Goal: Task Accomplishment & Management: Complete application form

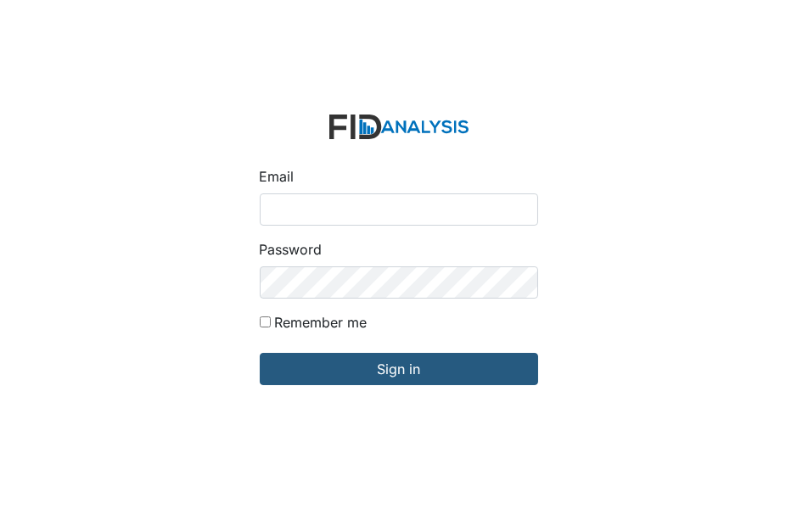
click at [271, 208] on input "Email" at bounding box center [399, 209] width 278 height 32
type input "[EMAIL_ADDRESS][DOMAIN_NAME]"
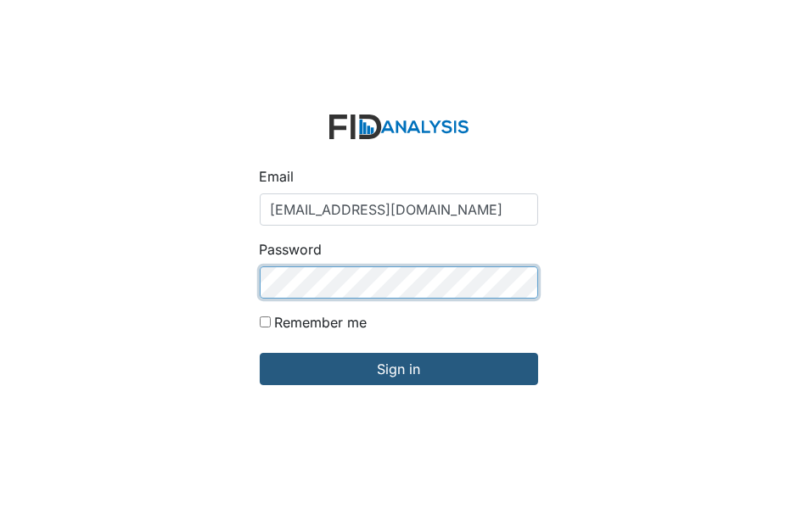
click at [260, 353] on input "Sign in" at bounding box center [399, 369] width 278 height 32
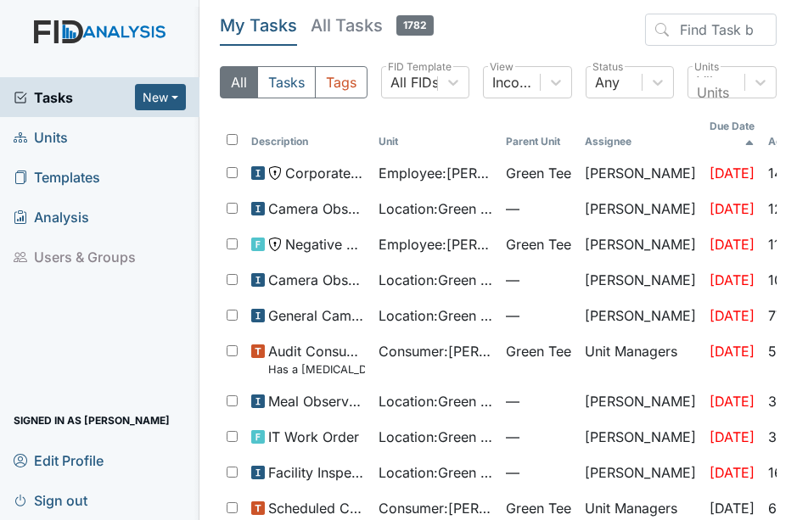
click at [47, 134] on span "Units" at bounding box center [41, 137] width 54 height 26
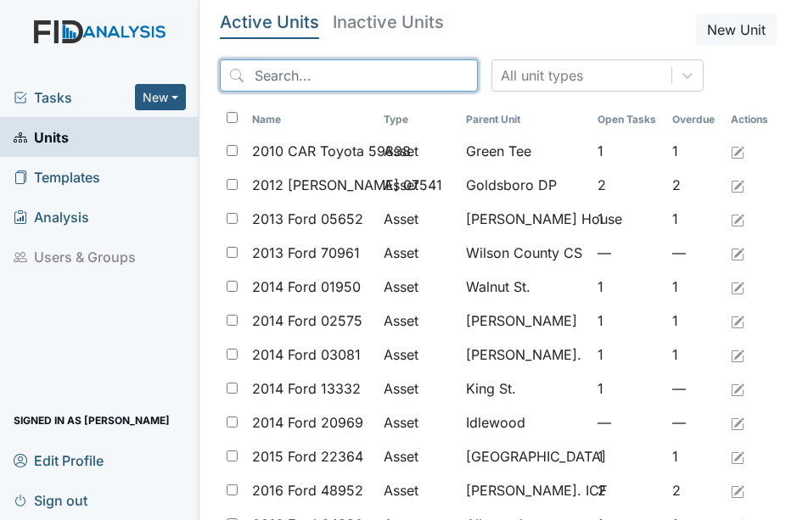
click at [279, 76] on input "search" at bounding box center [349, 75] width 258 height 32
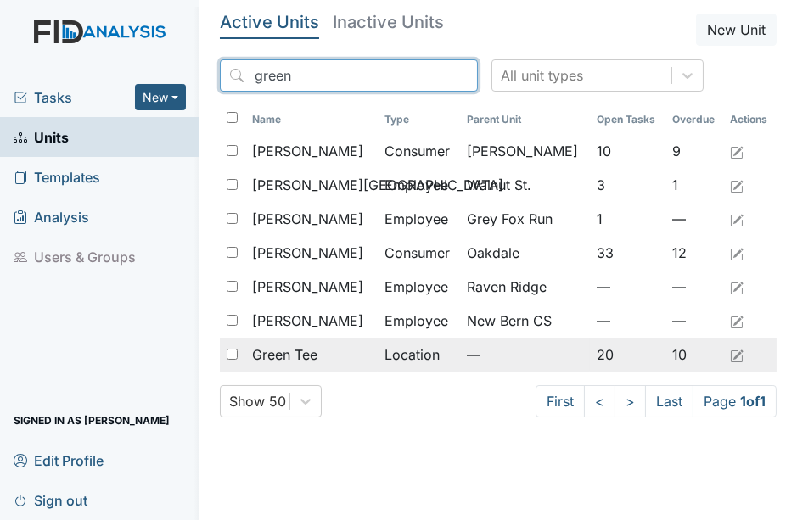
type input "green"
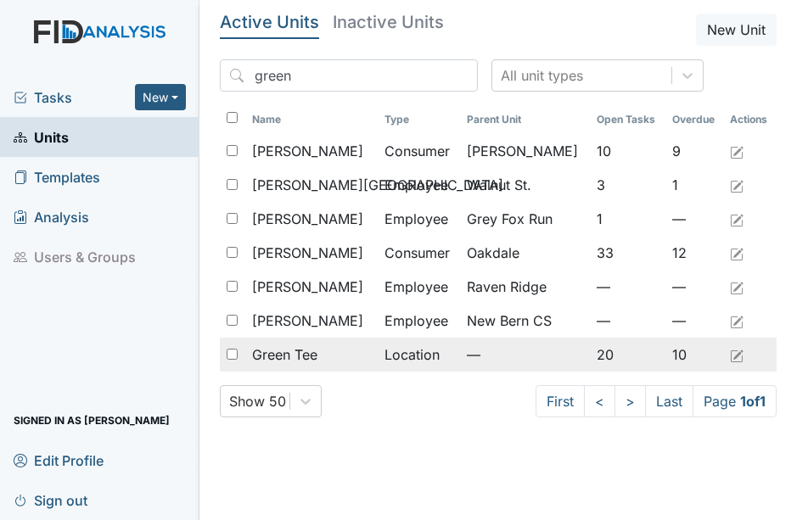
click at [233, 350] on input "checkbox" at bounding box center [232, 354] width 11 height 11
checkbox input "true"
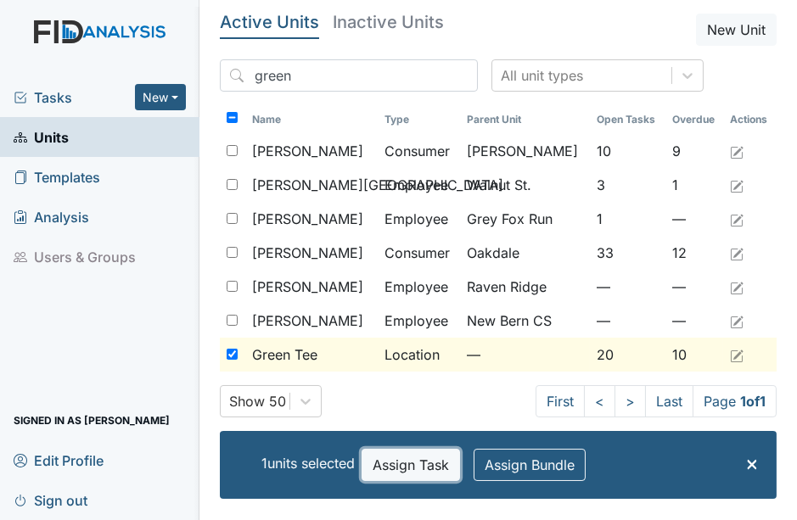
click at [415, 466] on button "Assign Task" at bounding box center [410, 465] width 98 height 32
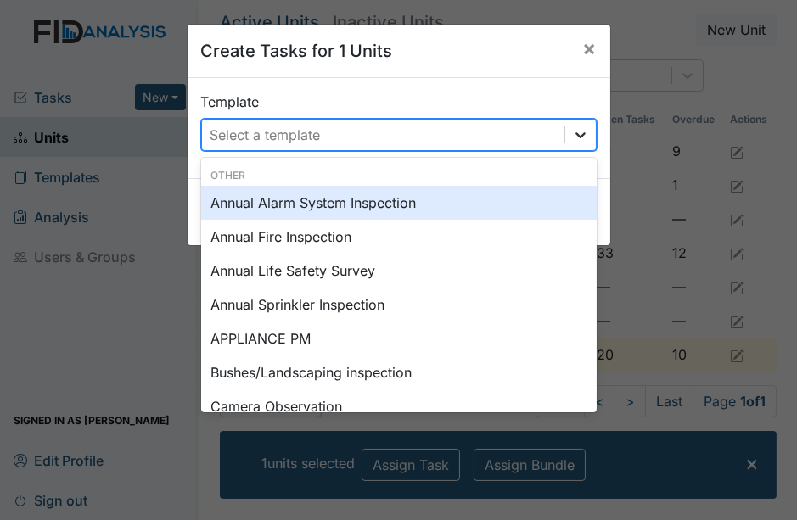
click at [575, 135] on icon at bounding box center [580, 135] width 10 height 6
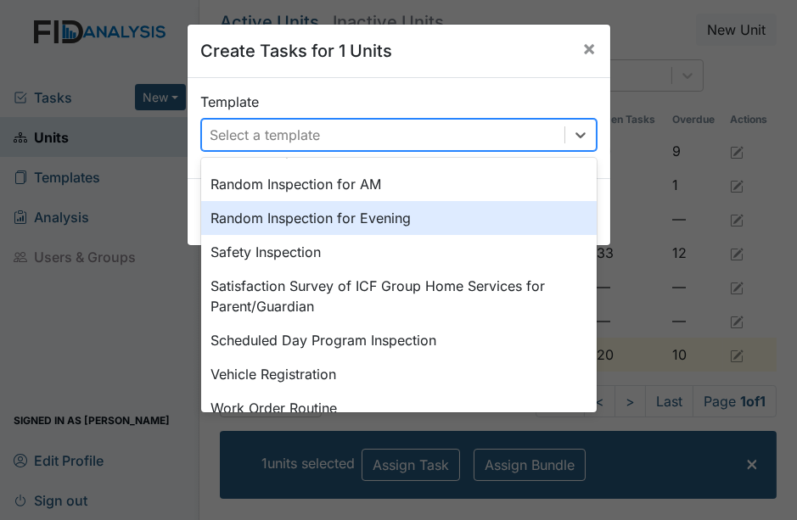
scroll to position [889, 0]
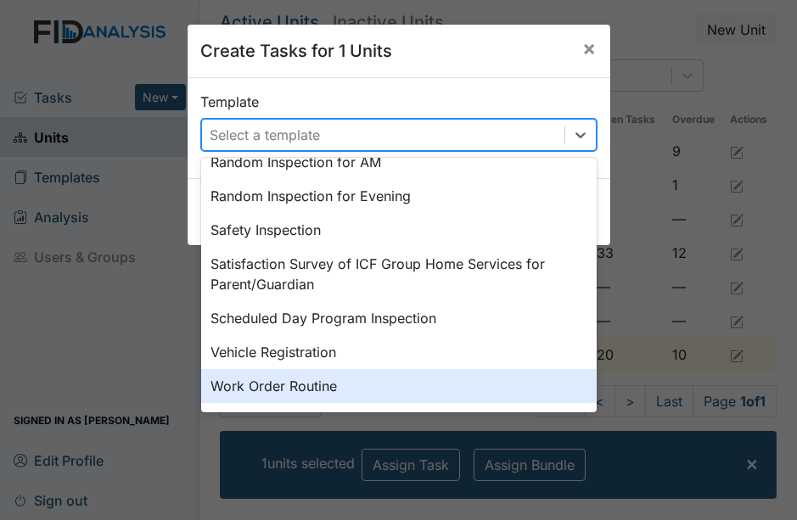
click at [332, 378] on div "Work Order Routine" at bounding box center [398, 386] width 395 height 34
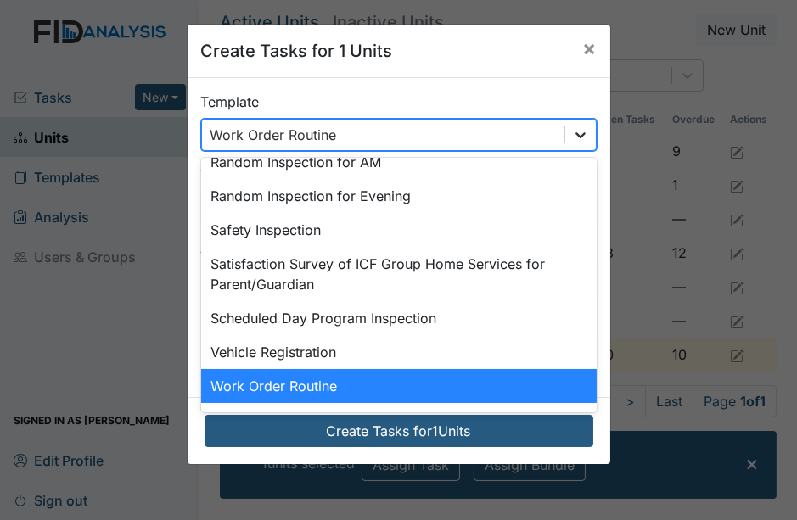
click at [572, 131] on icon at bounding box center [580, 134] width 17 height 17
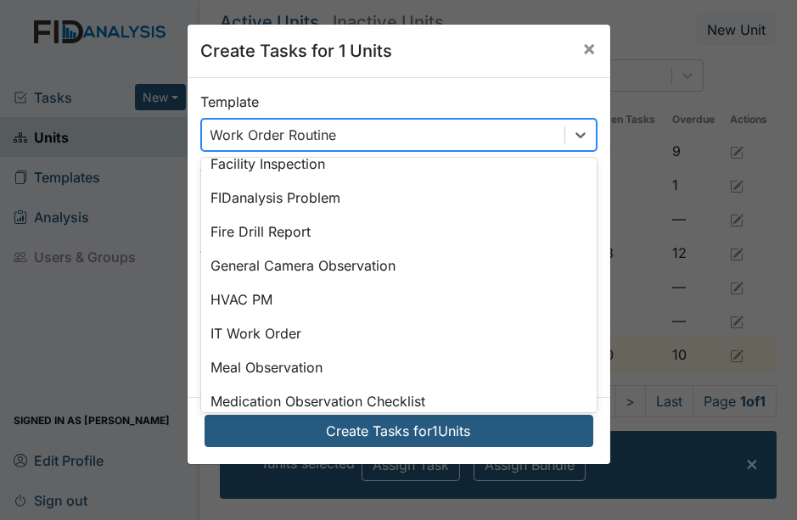
scroll to position [374, 0]
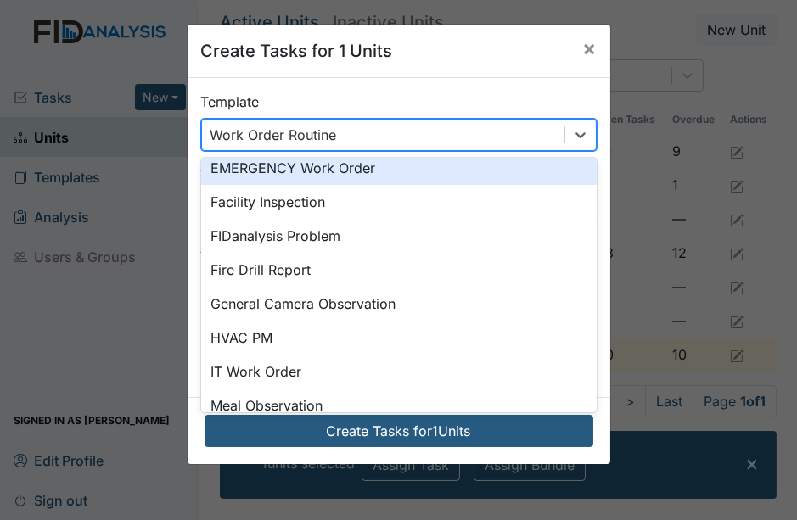
click at [368, 168] on div "EMERGENCY Work Order" at bounding box center [398, 168] width 395 height 34
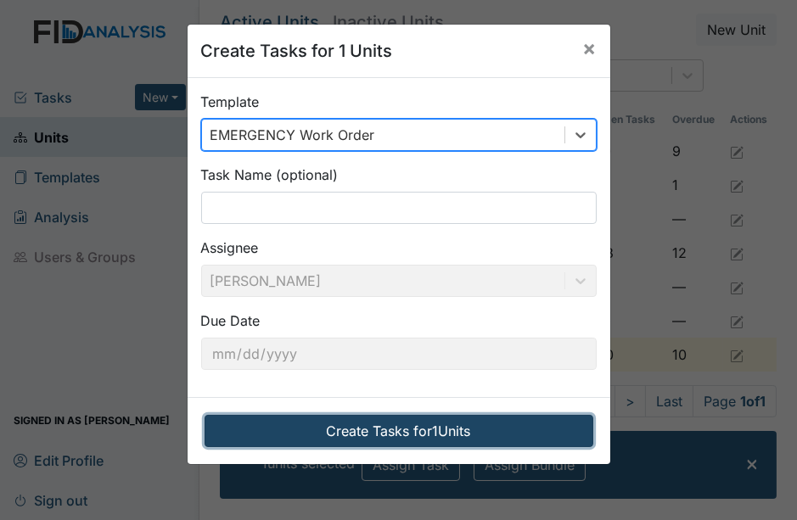
click at [399, 432] on button "Create Tasks for 1 Units" at bounding box center [398, 431] width 389 height 32
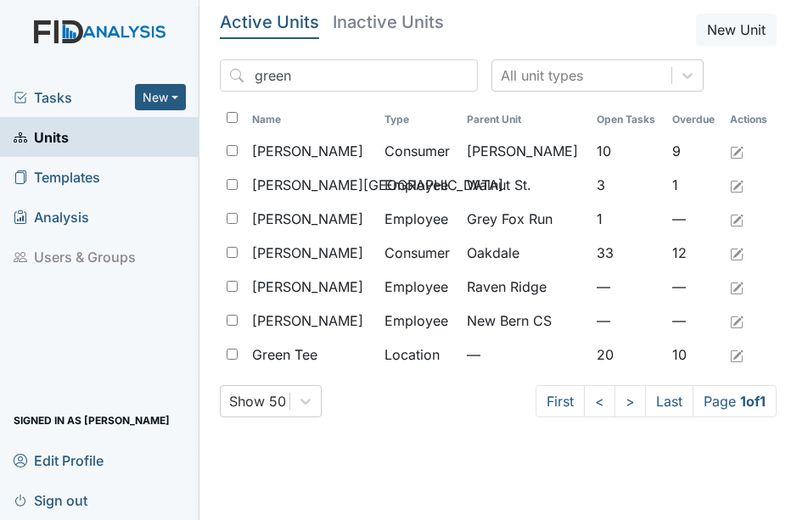
click at [84, 98] on span "Tasks" at bounding box center [74, 97] width 121 height 20
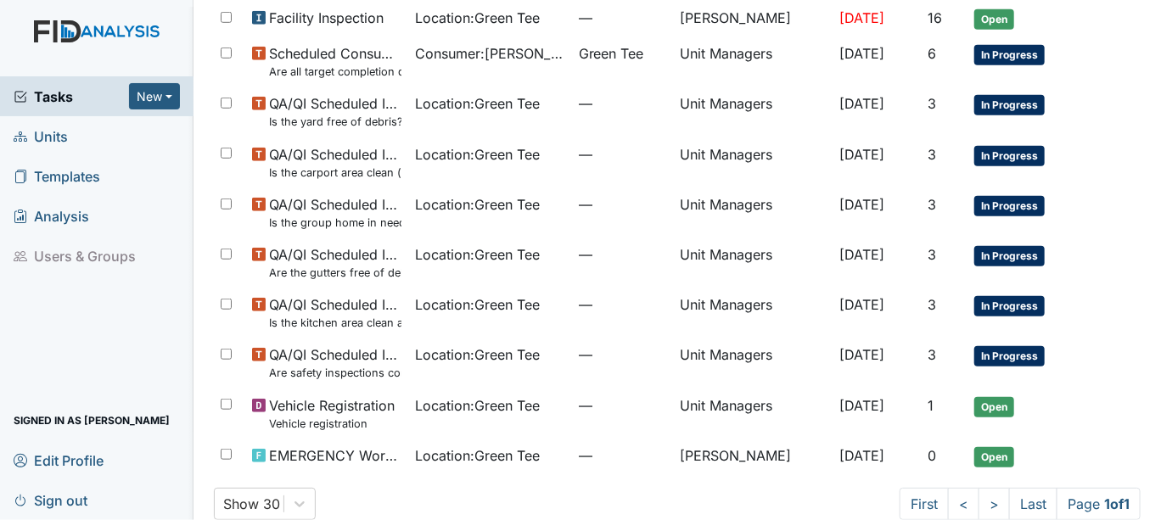
scroll to position [452, 0]
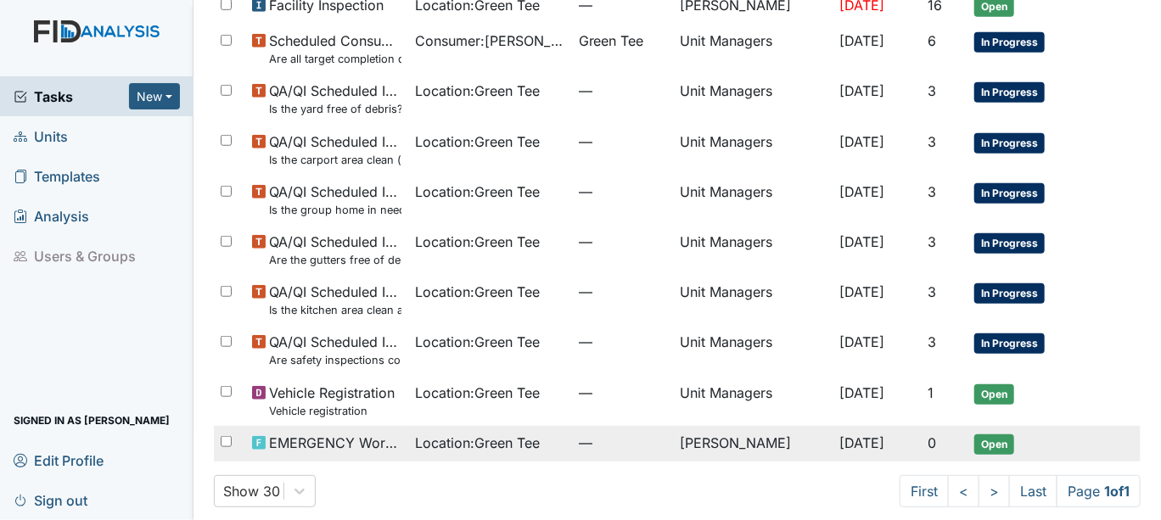
click at [226, 441] on input "checkbox" at bounding box center [226, 441] width 11 height 11
checkbox input "true"
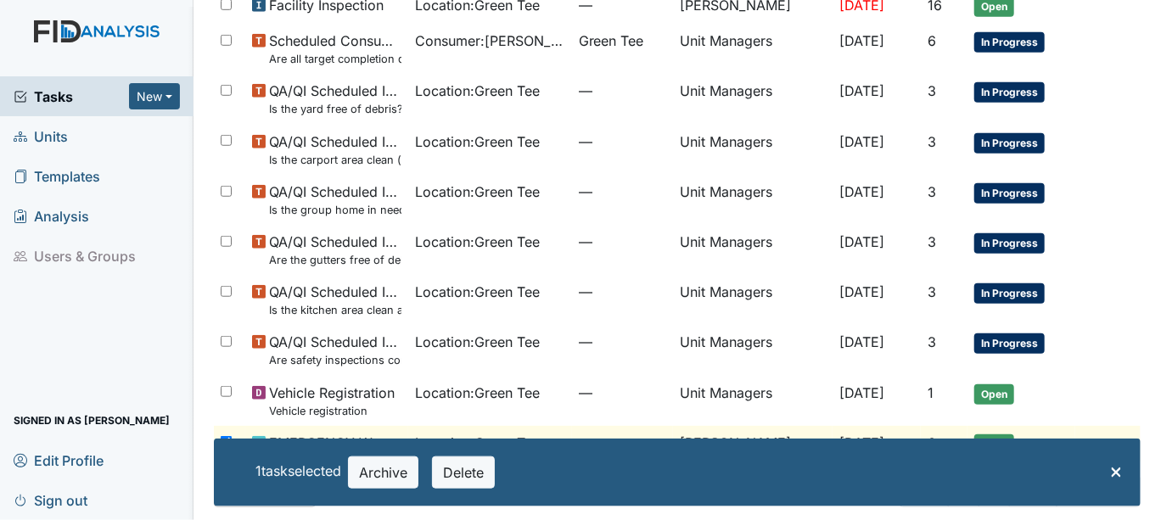
click at [326, 429] on td "EMERGENCY Work Order" at bounding box center [326, 444] width 163 height 36
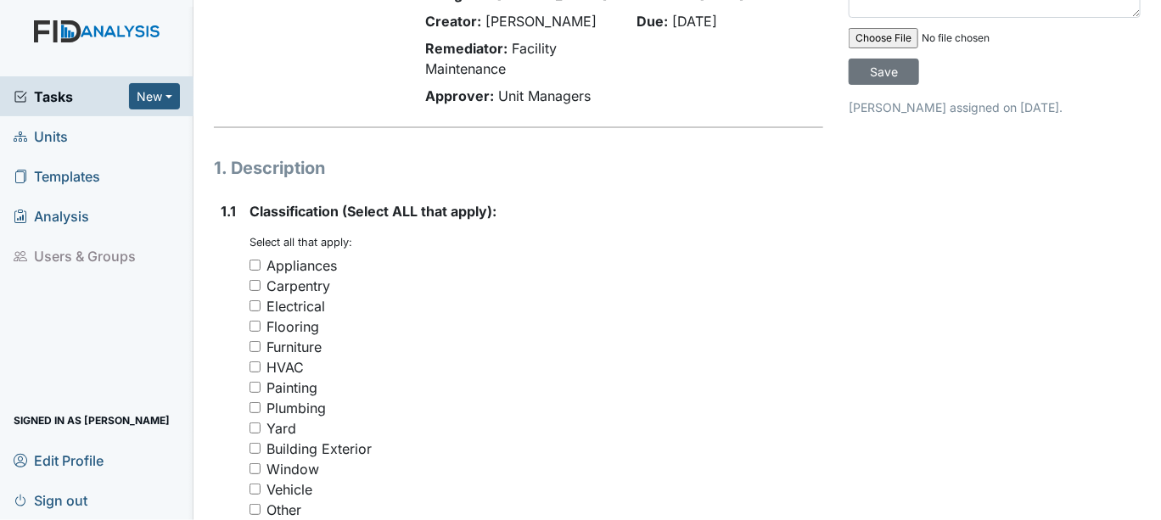
scroll to position [188, 0]
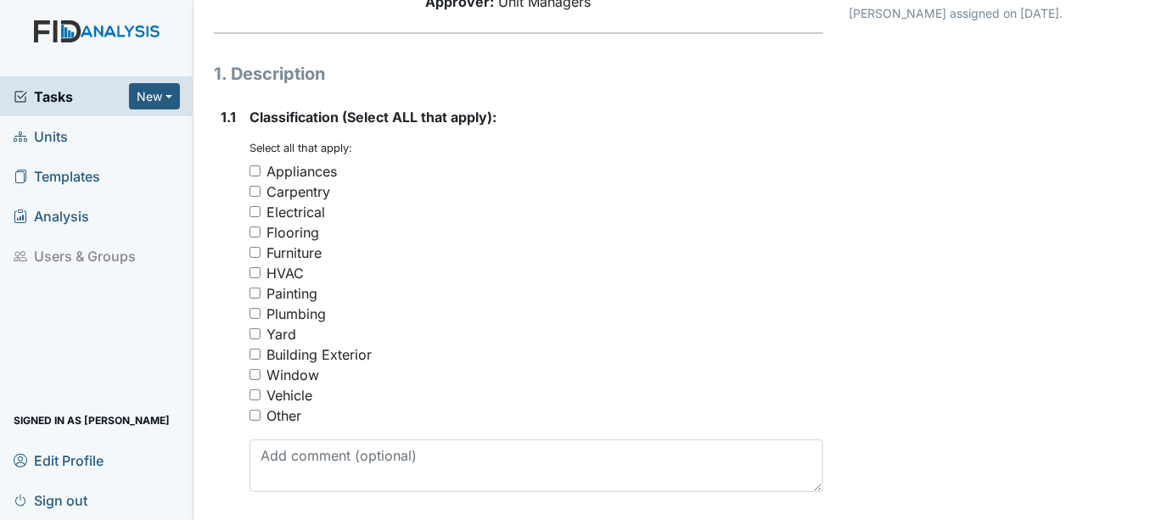
click at [255, 411] on input "Other" at bounding box center [254, 415] width 11 height 11
checkbox input "true"
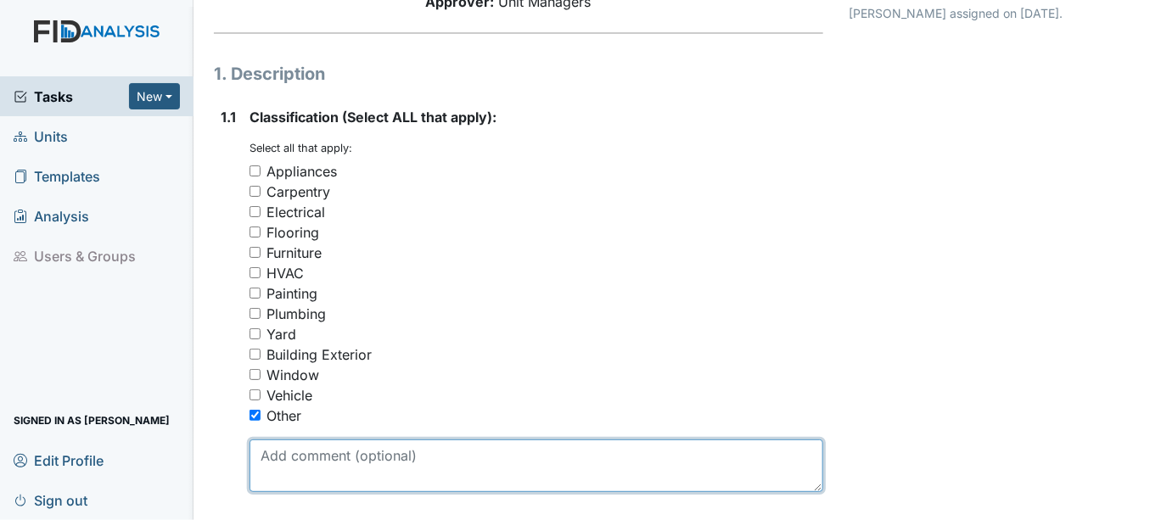
click at [290, 447] on textarea at bounding box center [536, 465] width 574 height 53
drag, startPoint x: 419, startPoint y: 443, endPoint x: 410, endPoint y: 451, distance: 12.6
click at [411, 449] on textarea "door [PERSON_NAME] broke off" at bounding box center [536, 465] width 574 height 53
click at [411, 451] on textarea "door [PERSON_NAME] broke off" at bounding box center [536, 465] width 574 height 53
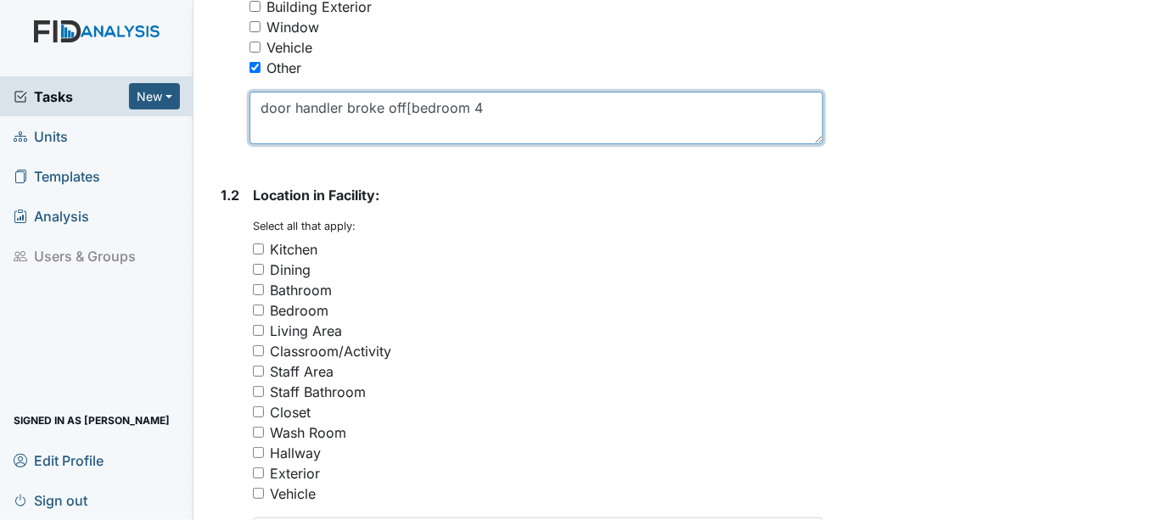
scroll to position [565, 0]
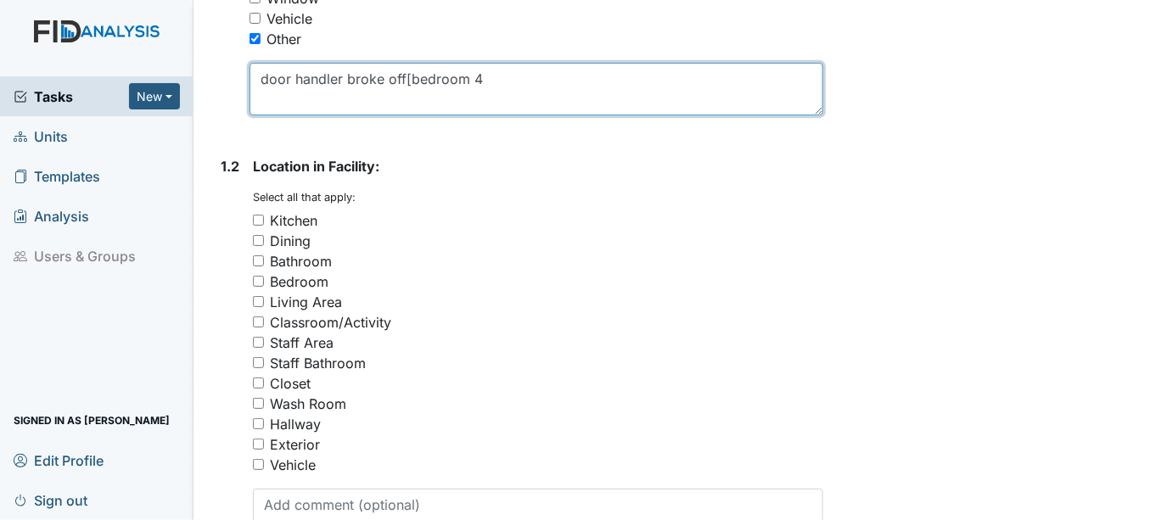
type textarea "door handler broke off[bedroom 4"
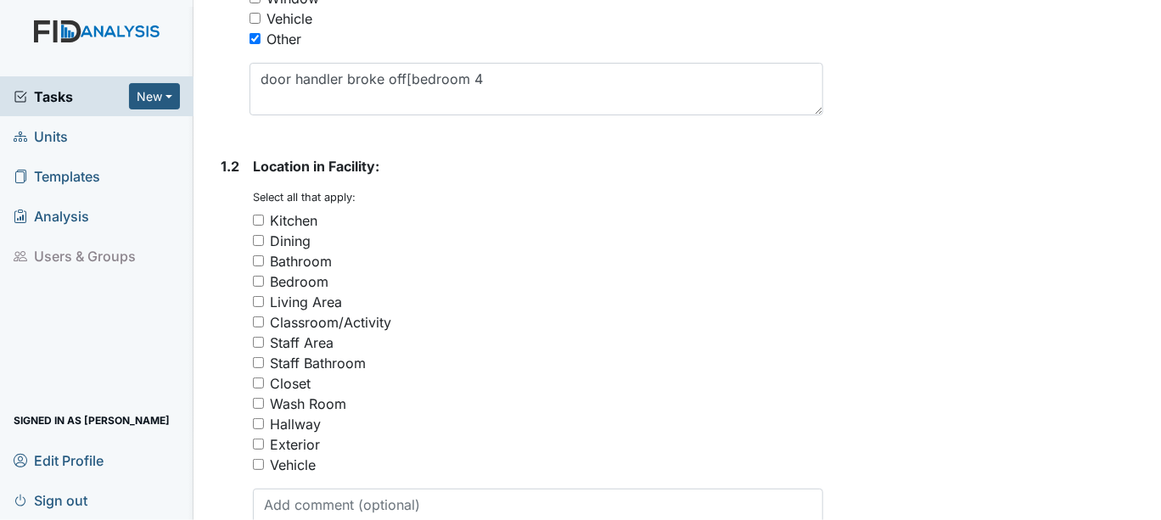
click at [253, 277] on input "Bedroom" at bounding box center [258, 281] width 11 height 11
checkbox input "true"
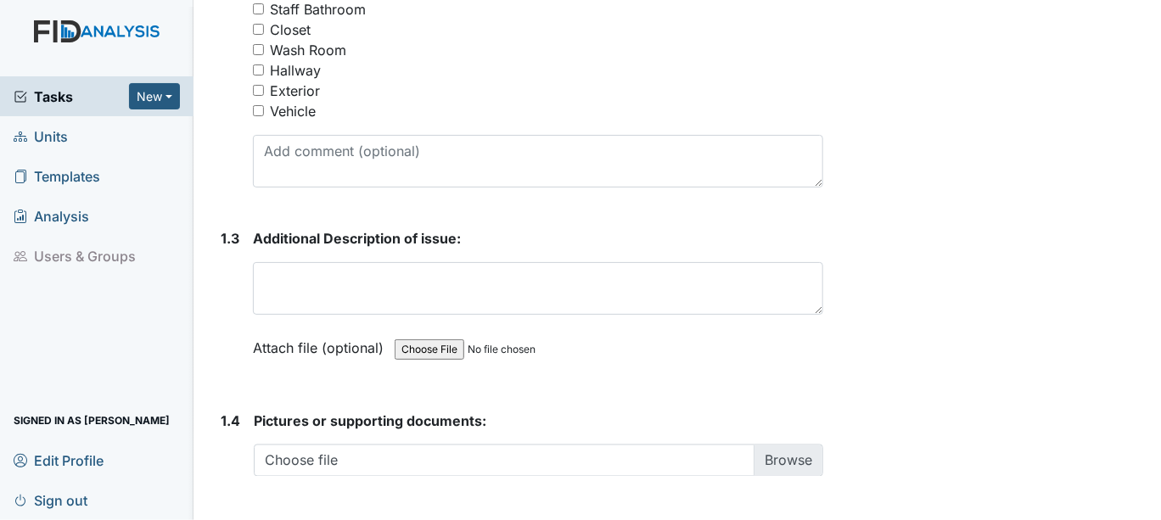
scroll to position [943, 0]
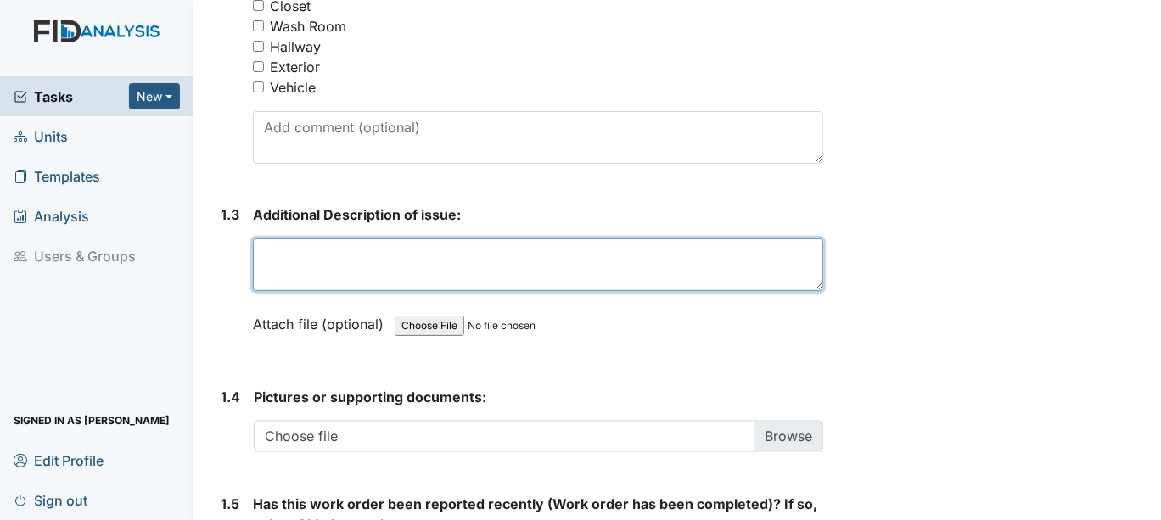
click at [289, 266] on textarea at bounding box center [538, 264] width 570 height 53
click at [316, 262] on textarea "handler" at bounding box center [538, 264] width 570 height 53
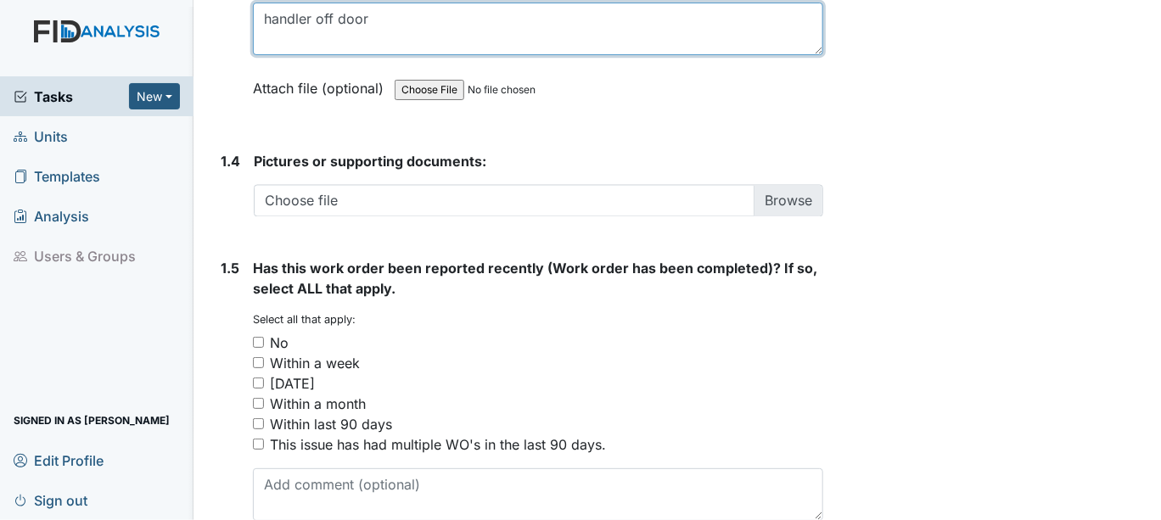
scroll to position [1225, 0]
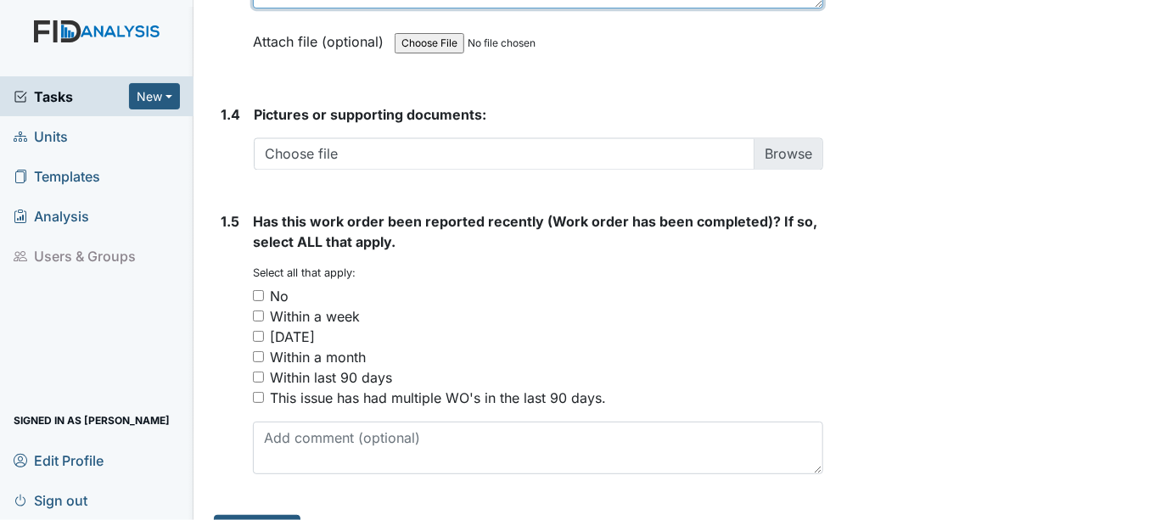
type textarea "handler off door"
click at [261, 291] on input "No" at bounding box center [258, 295] width 11 height 11
checkbox input "true"
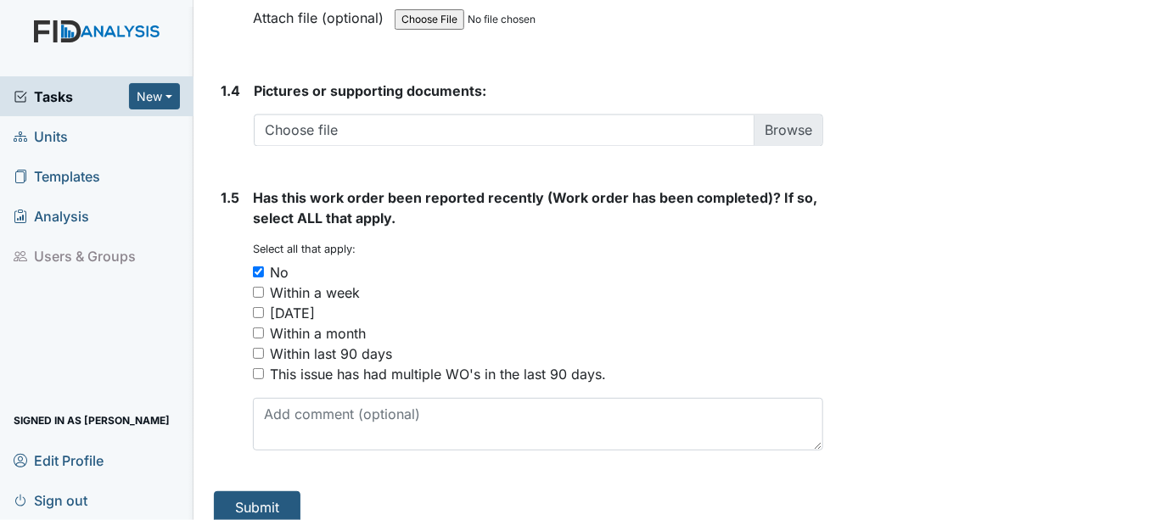
scroll to position [1262, 0]
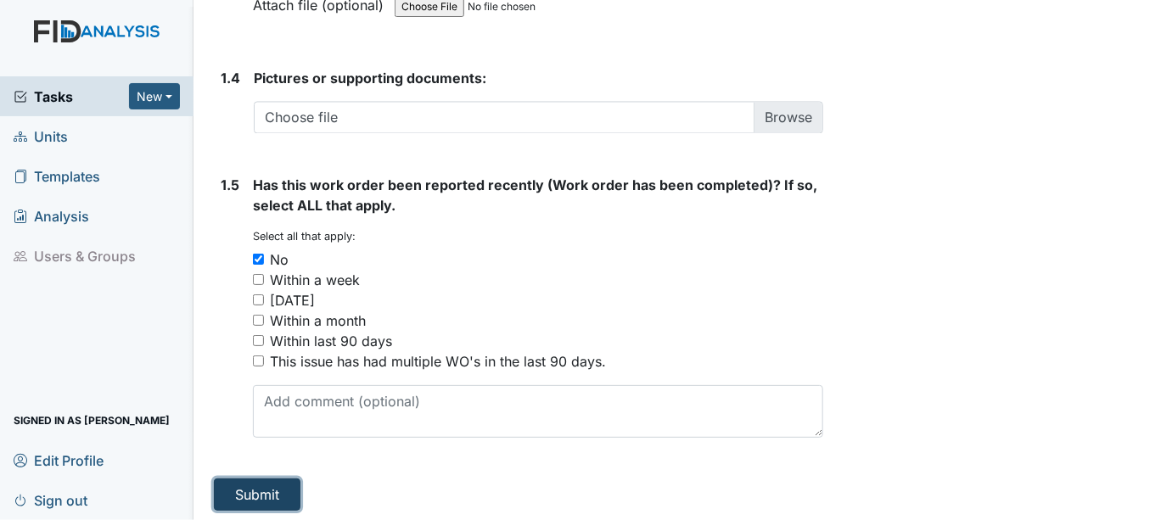
click at [257, 486] on button "Submit" at bounding box center [257, 495] width 87 height 32
